Goal: Task Accomplishment & Management: Complete application form

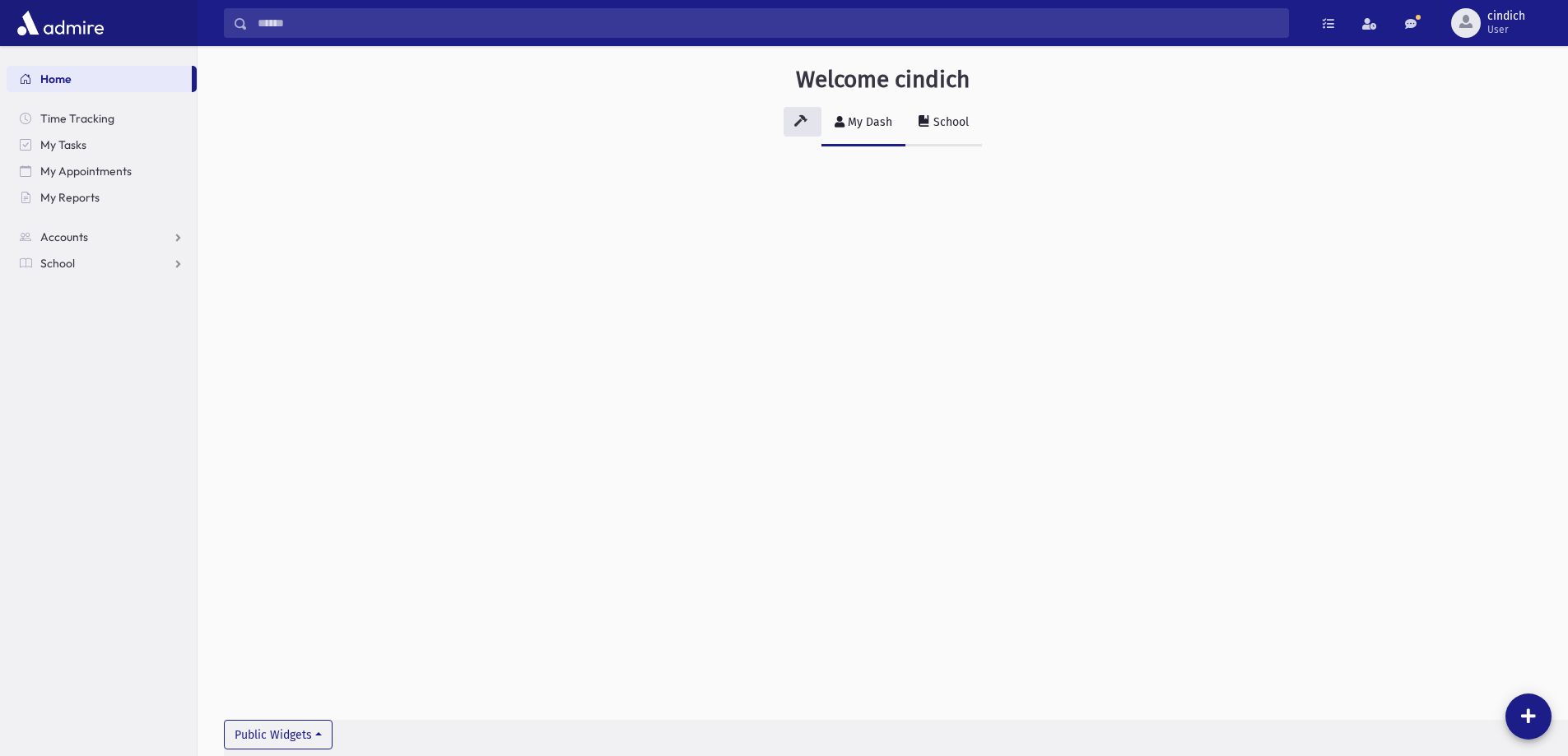
click at [950, 117] on div "School" at bounding box center [949, 122] width 39 height 14
click at [62, 265] on span "School" at bounding box center [57, 264] width 35 height 15
click at [79, 312] on span "Attendance" at bounding box center [79, 316] width 61 height 15
click at [72, 343] on span "Entry" at bounding box center [77, 343] width 28 height 15
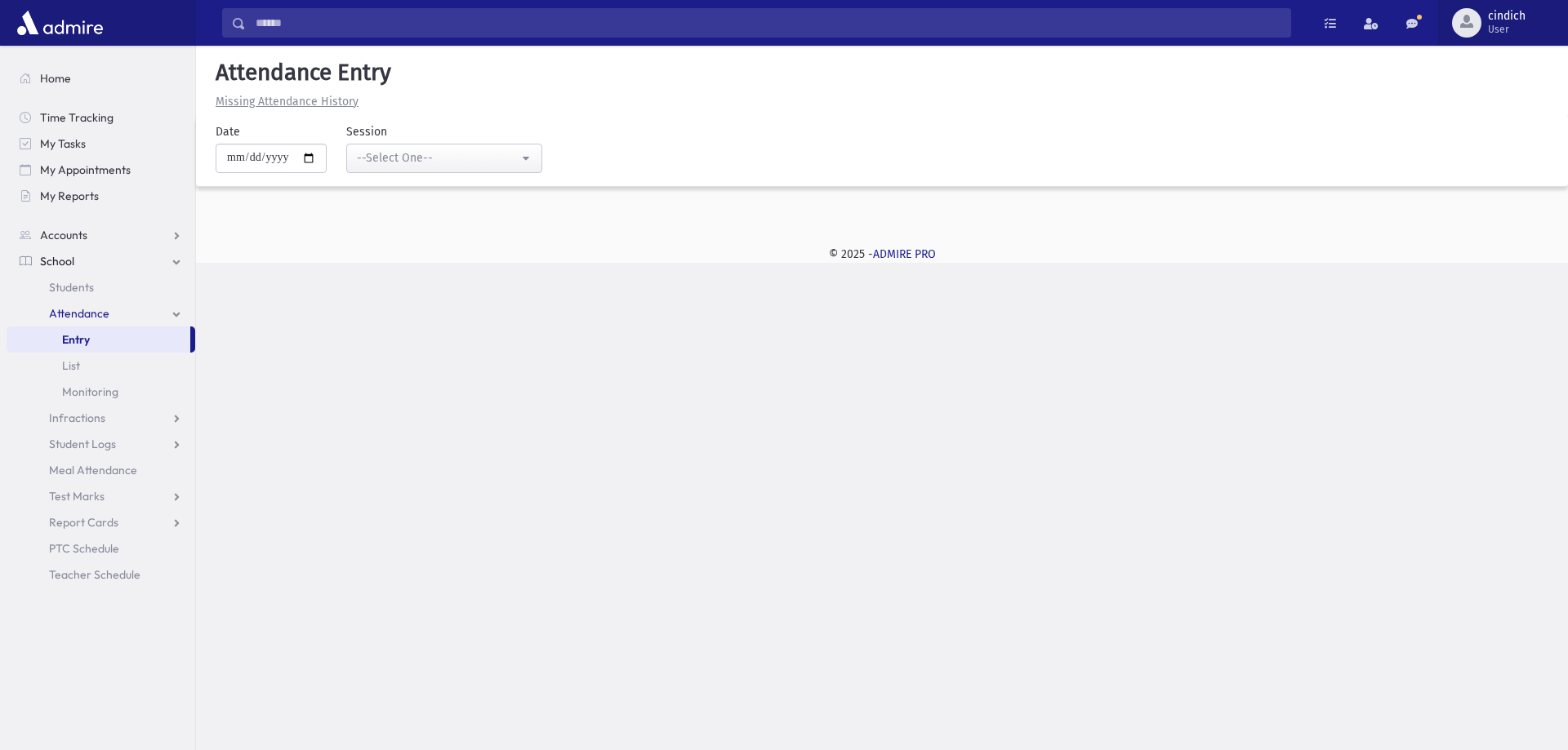
click at [1503, 17] on span "cindich" at bounding box center [1507, 17] width 38 height 13
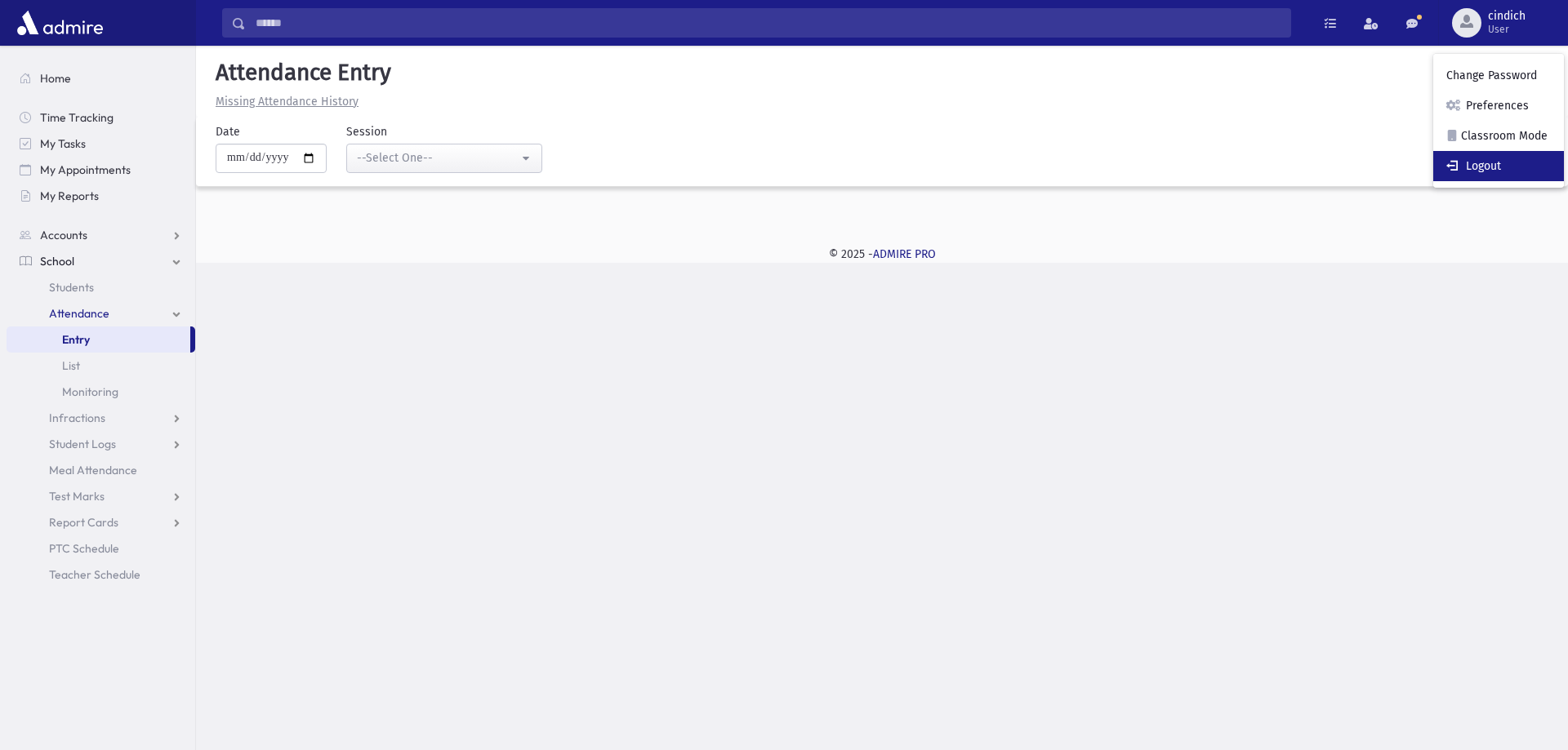
click at [1481, 174] on link "Logout" at bounding box center [1498, 166] width 130 height 31
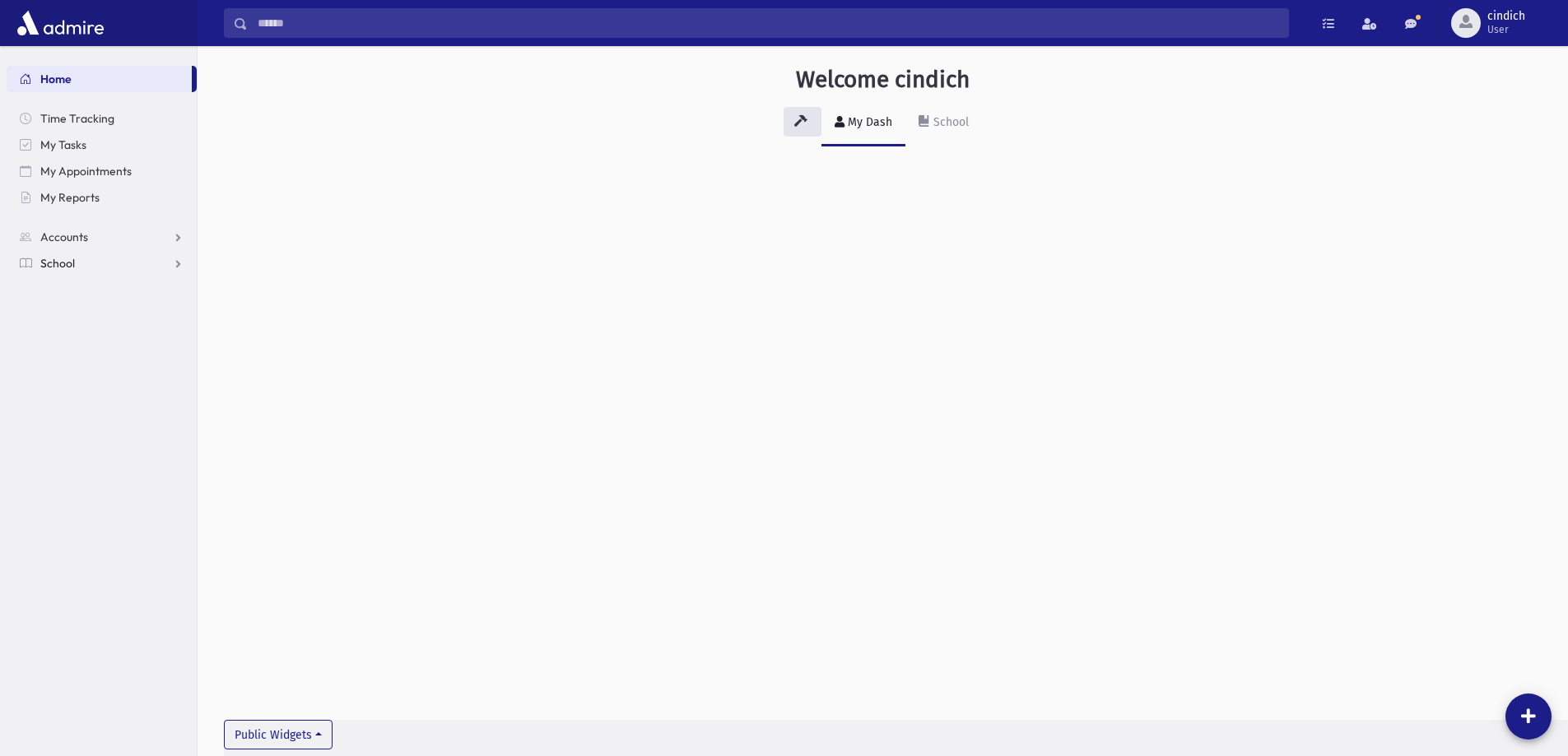
click at [78, 267] on link "School" at bounding box center [101, 264] width 190 height 27
click at [79, 312] on span "Attendance" at bounding box center [79, 316] width 61 height 15
click at [91, 335] on link "Entry" at bounding box center [101, 343] width 190 height 27
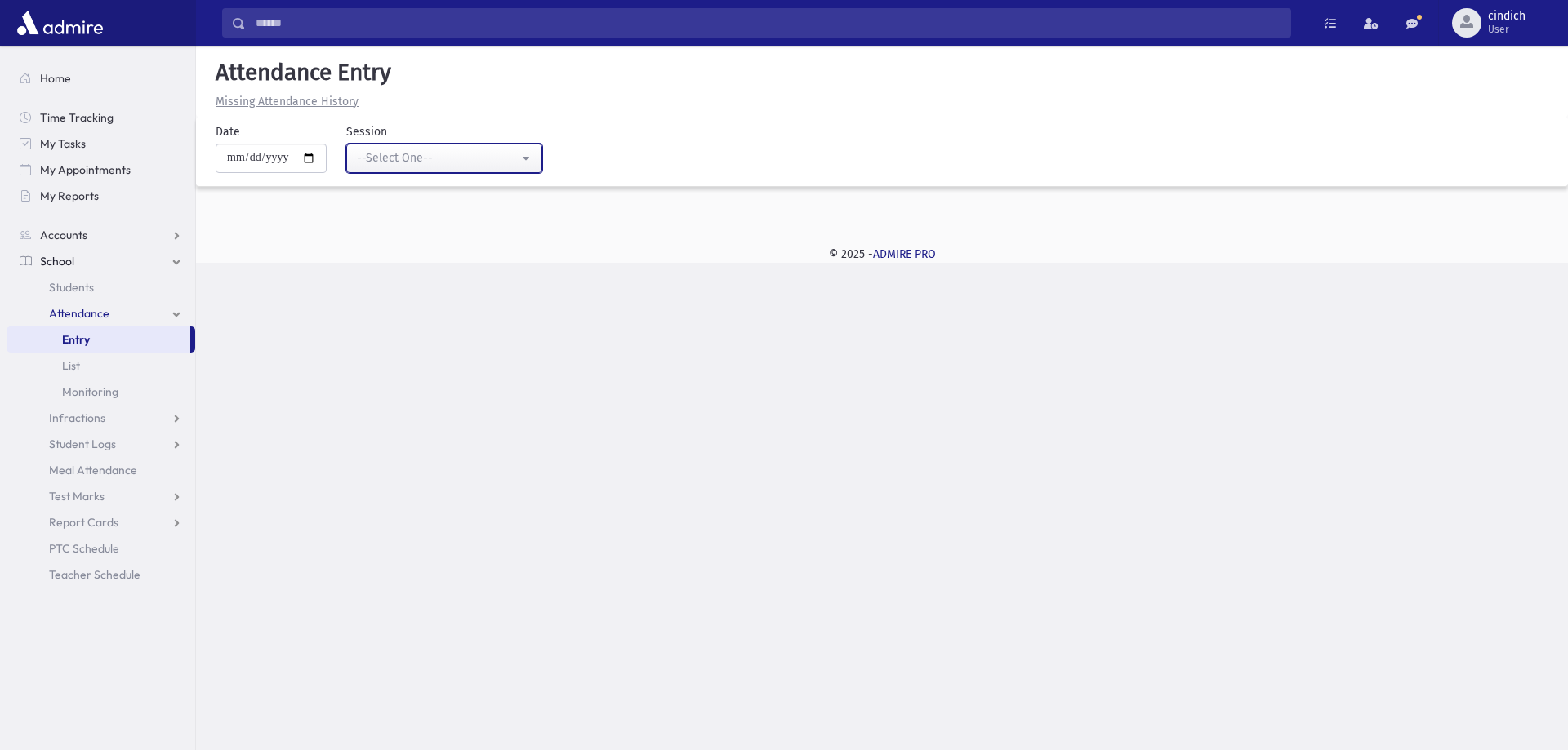
click at [511, 168] on button "--Select One--" at bounding box center [443, 158] width 196 height 30
click at [510, 167] on div "--Select One--" at bounding box center [437, 158] width 162 height 18
click at [1506, 27] on span "User" at bounding box center [1507, 30] width 38 height 13
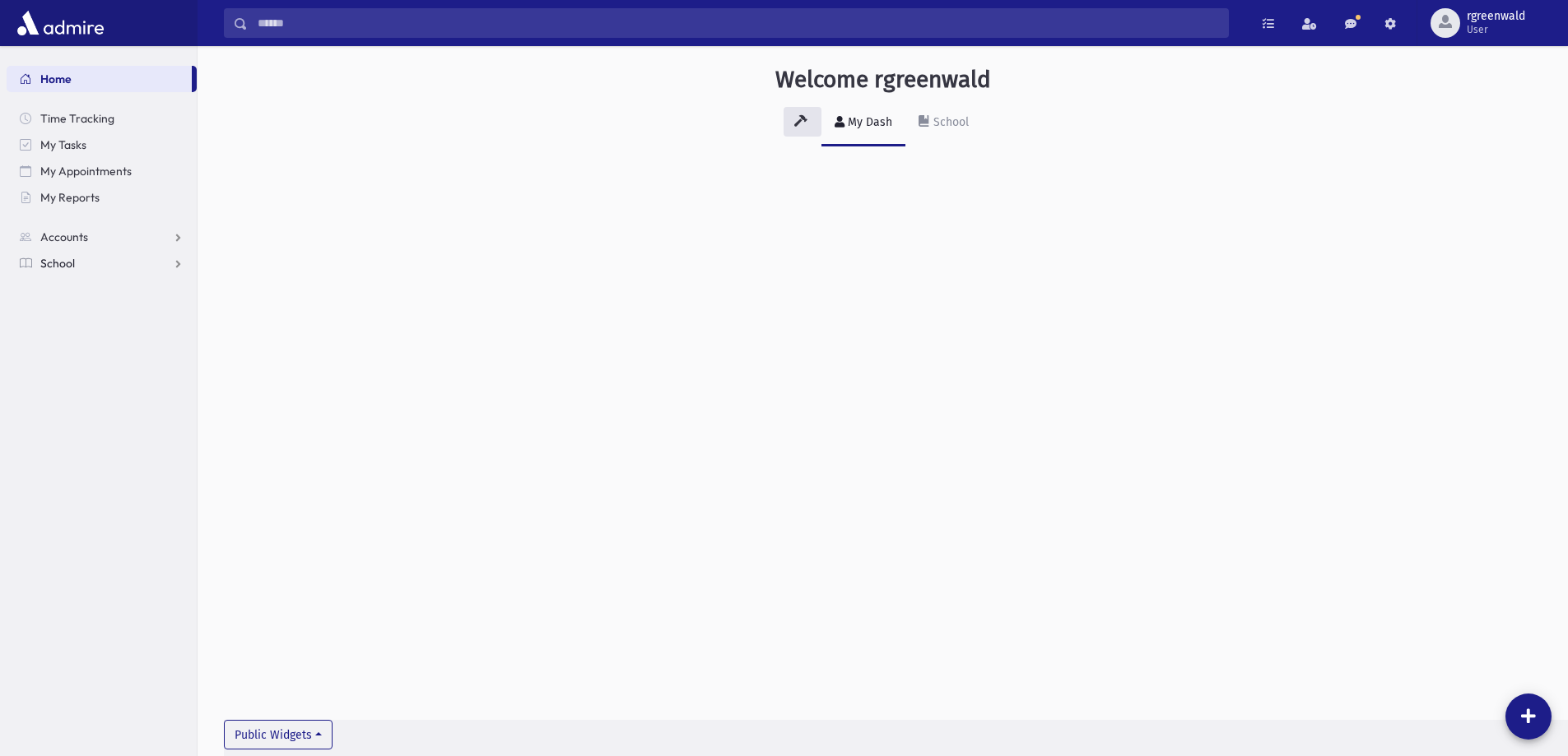
click at [58, 263] on span "School" at bounding box center [57, 264] width 35 height 15
click at [72, 308] on link "Attendance" at bounding box center [101, 316] width 190 height 27
click at [77, 344] on span "Entry" at bounding box center [77, 343] width 28 height 15
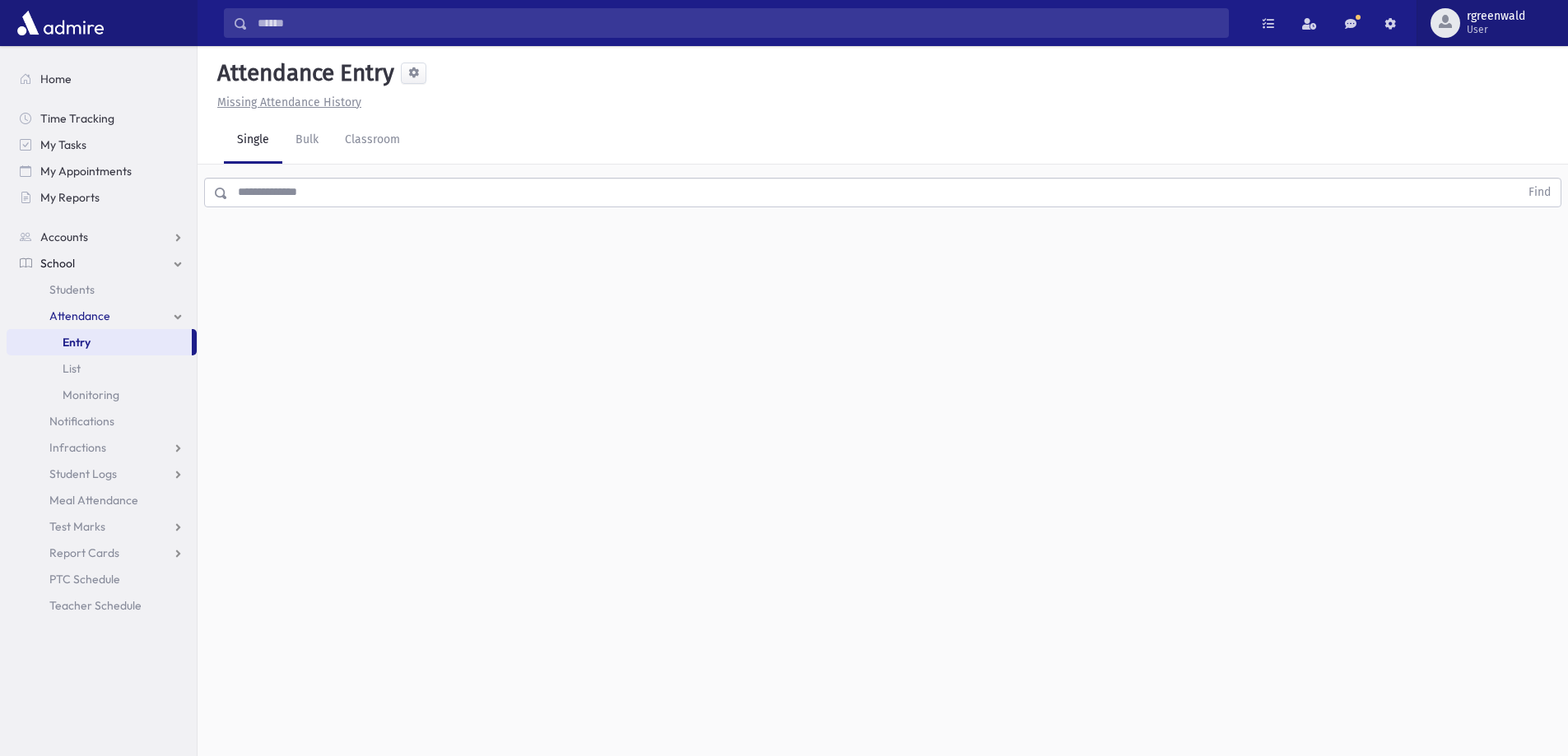
click at [1504, 24] on span "User" at bounding box center [1496, 30] width 58 height 13
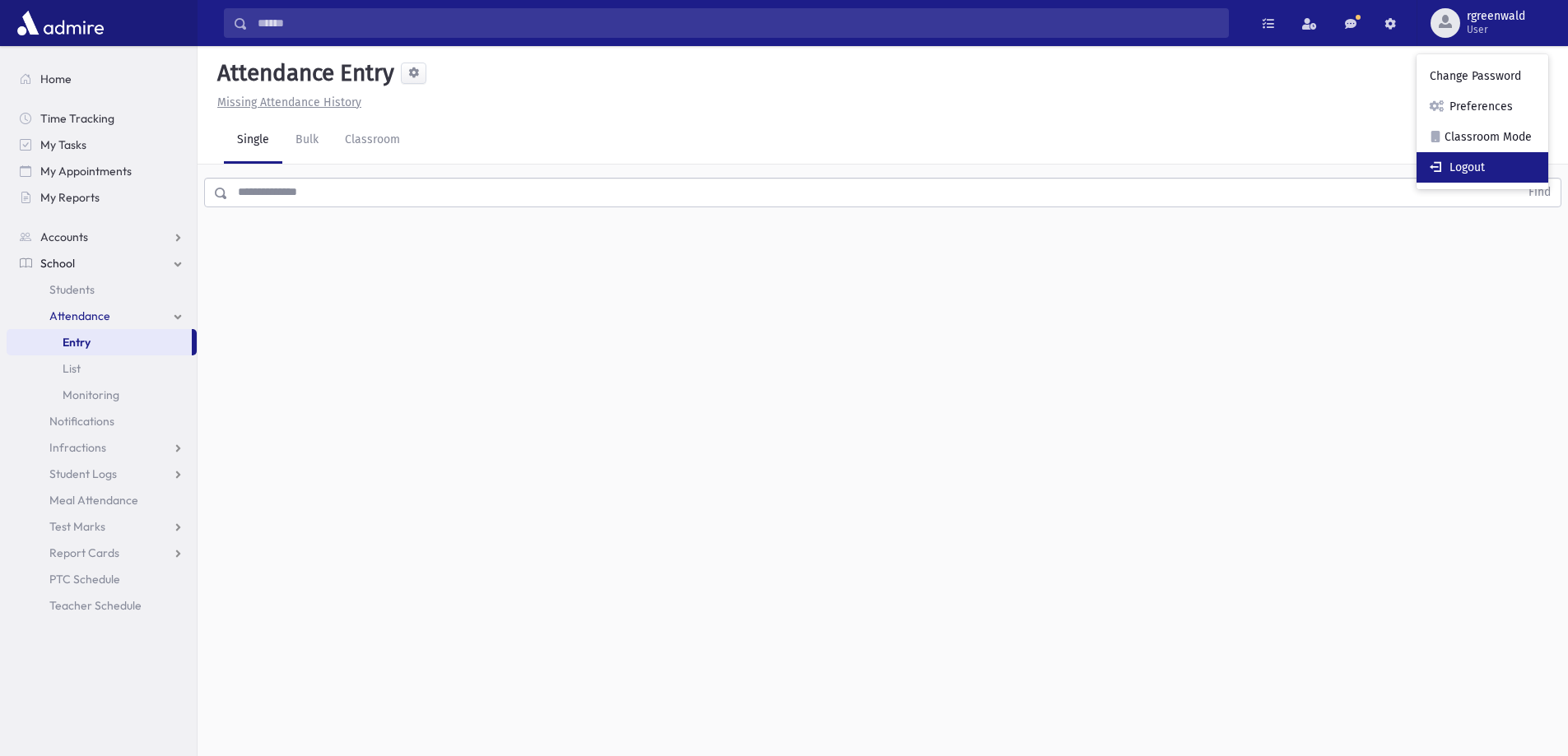
click at [1476, 169] on link "Logout" at bounding box center [1482, 167] width 131 height 31
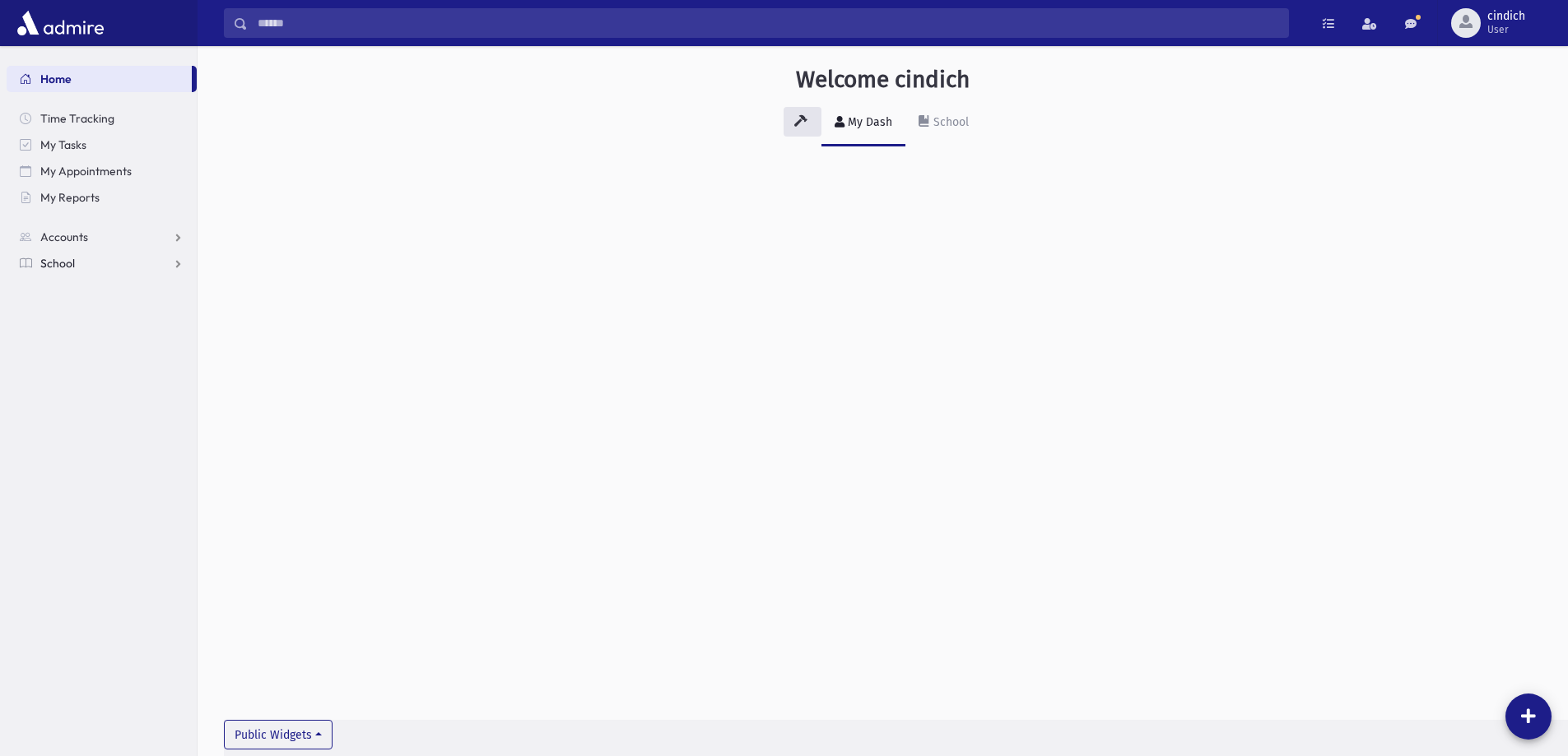
click at [57, 264] on span "School" at bounding box center [57, 264] width 35 height 15
click at [77, 314] on span "Attendance" at bounding box center [79, 316] width 61 height 15
click at [82, 338] on span "Entry" at bounding box center [77, 343] width 28 height 15
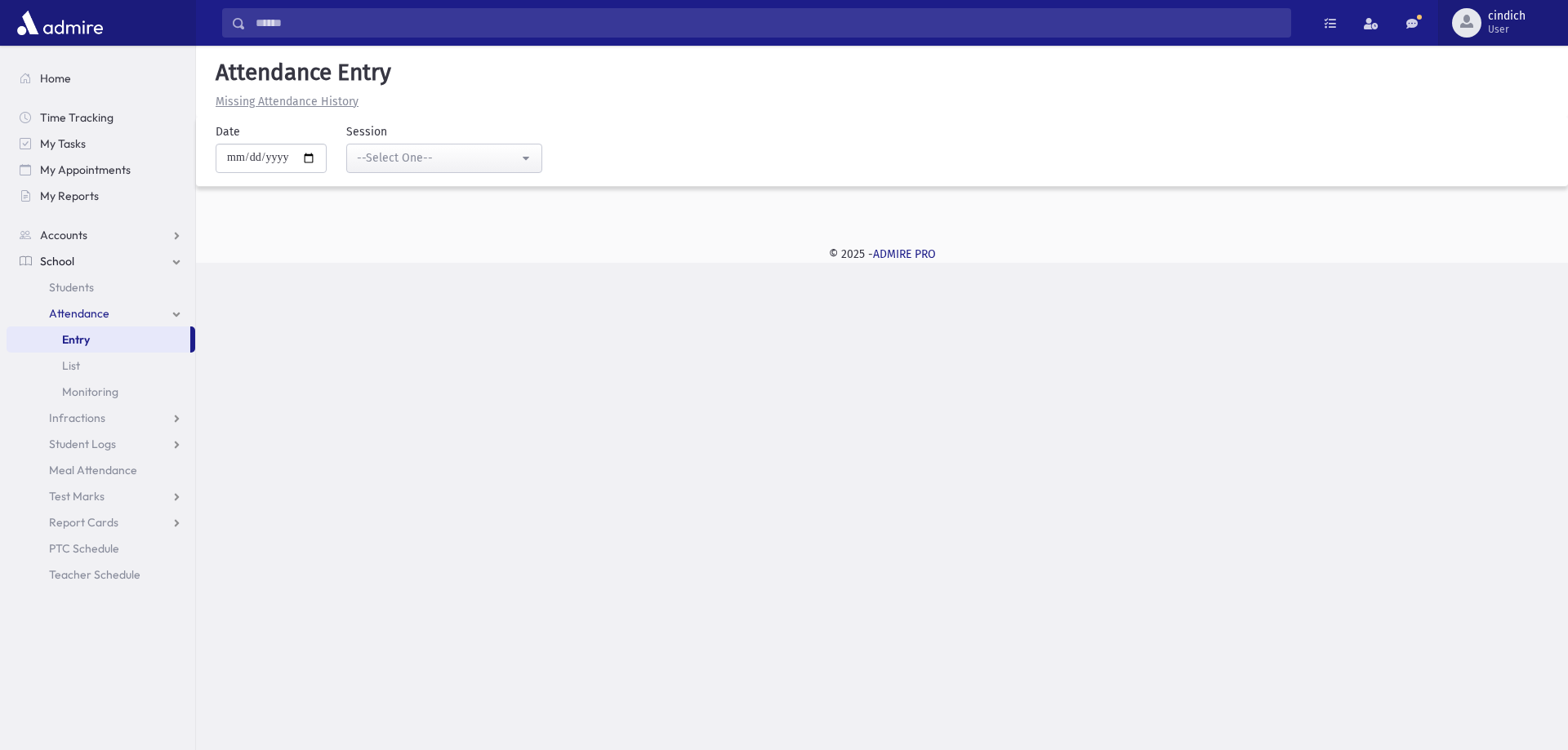
click at [1507, 26] on span "User" at bounding box center [1507, 30] width 38 height 13
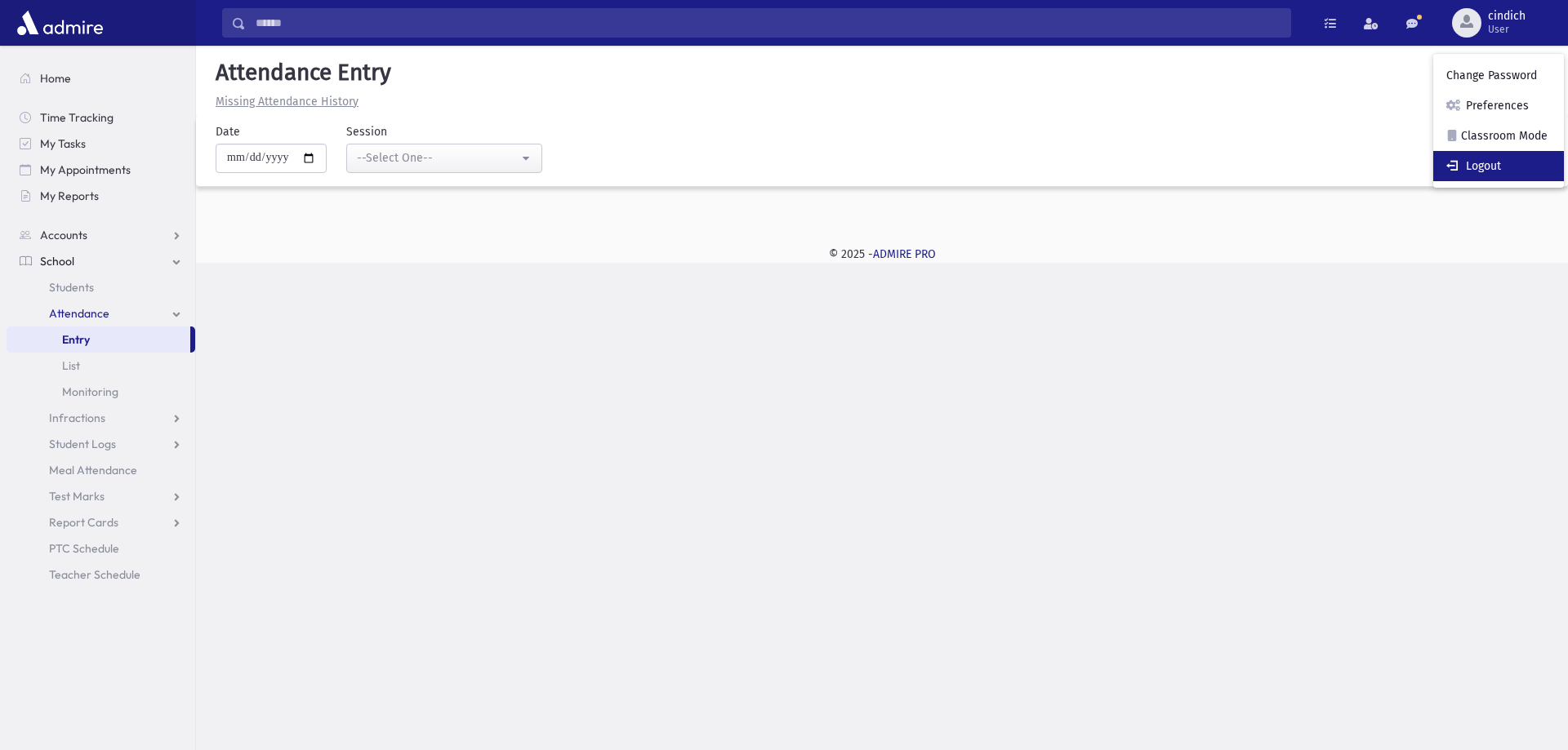
click at [1481, 167] on link "Logout" at bounding box center [1498, 166] width 130 height 31
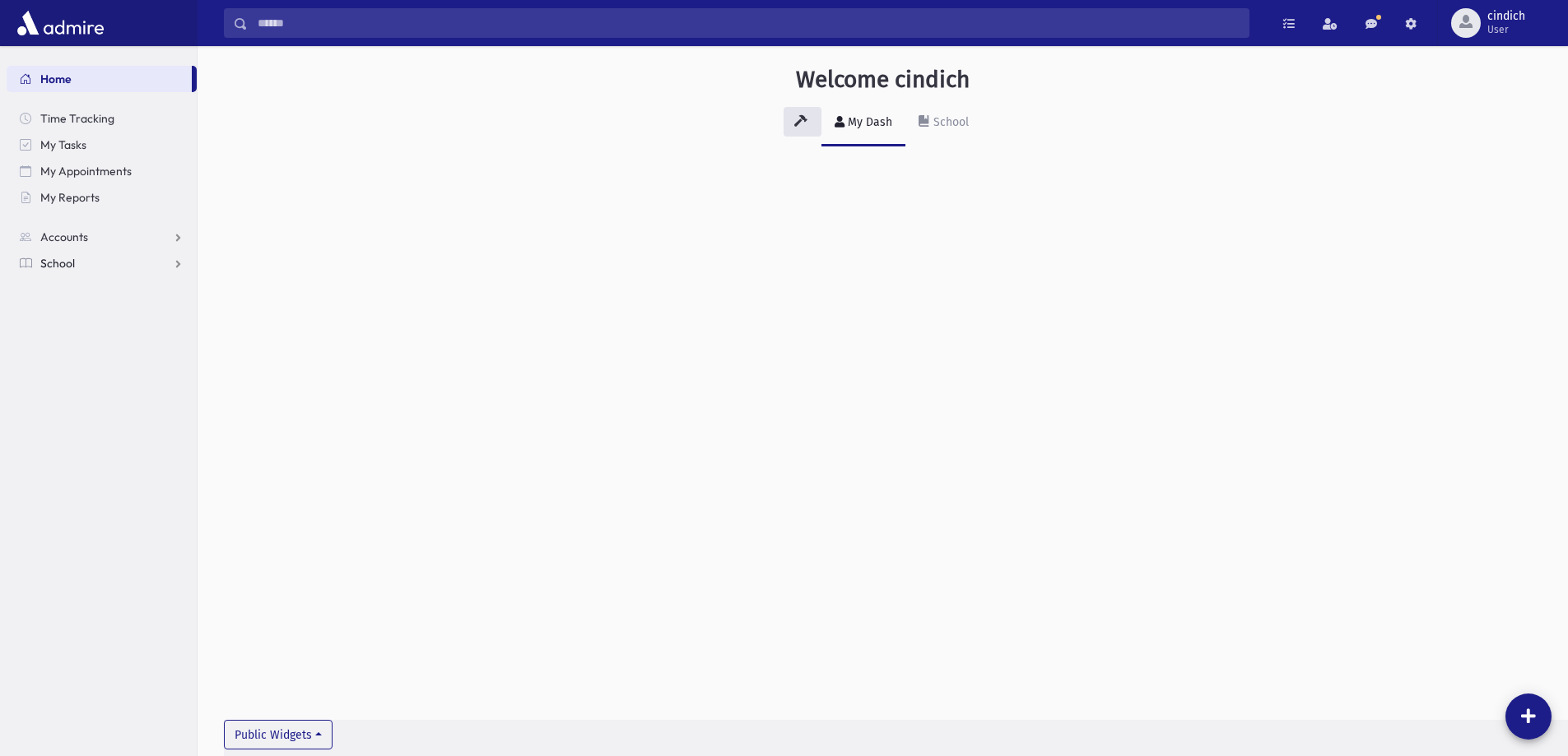
click at [80, 260] on link "School" at bounding box center [101, 264] width 190 height 27
click at [79, 314] on span "Attendance" at bounding box center [79, 316] width 61 height 15
click at [82, 341] on span "Entry" at bounding box center [77, 343] width 28 height 15
